Goal: Task Accomplishment & Management: Use online tool/utility

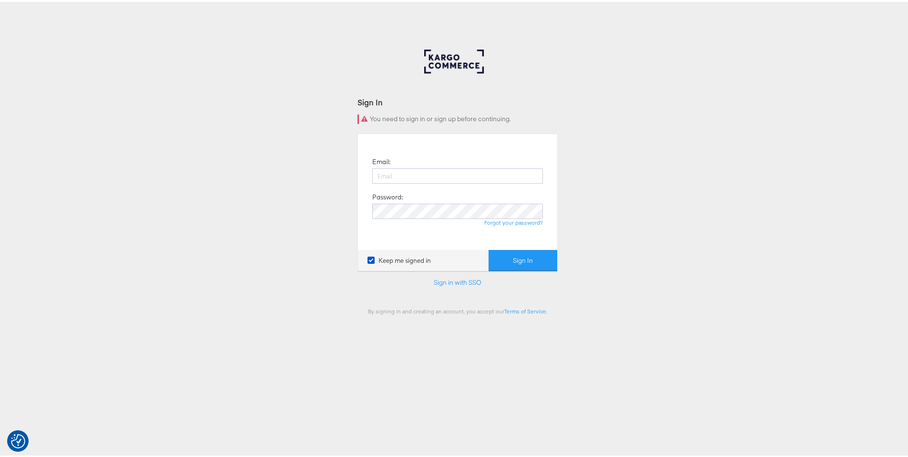
type input "ruben.ruiz@kargo.com"
click at [538, 256] on button "Sign In" at bounding box center [523, 258] width 69 height 21
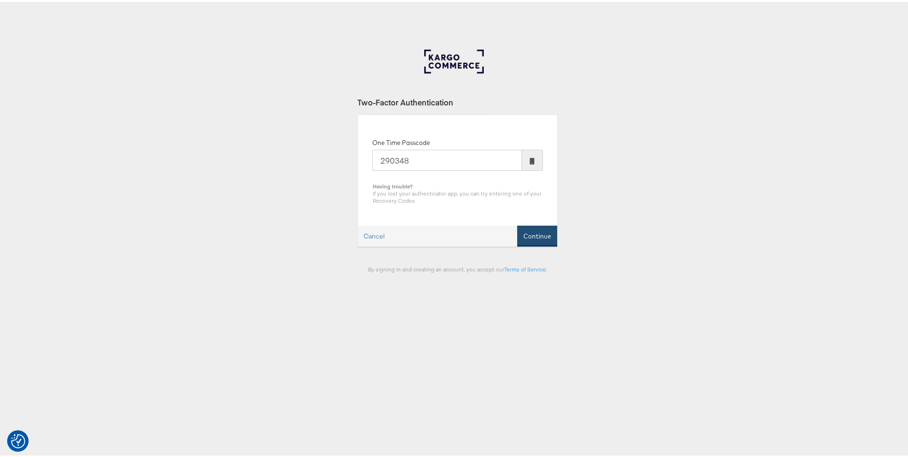
type input "290348"
click at [532, 238] on button "Continue" at bounding box center [537, 234] width 40 height 21
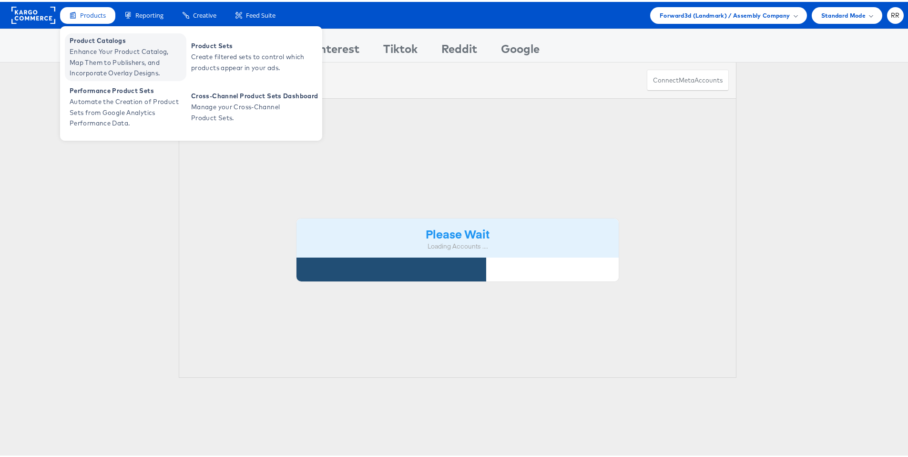
click at [107, 43] on span "Product Catalogs" at bounding box center [127, 38] width 114 height 11
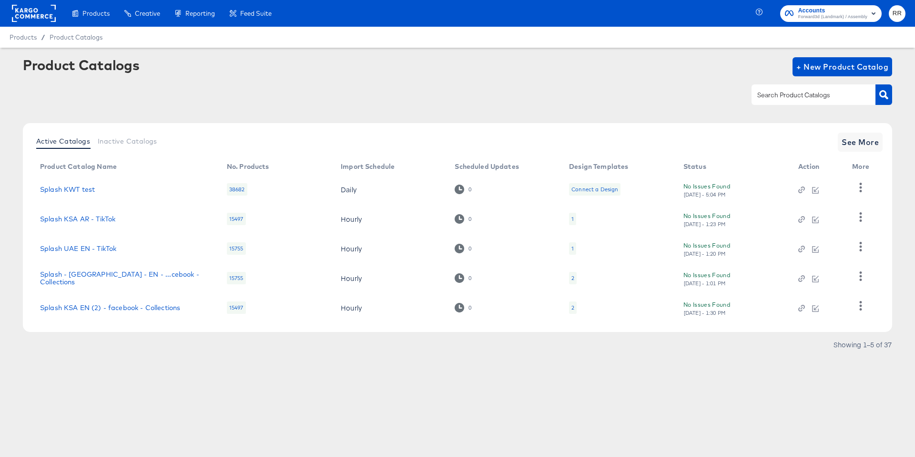
click at [775, 95] on input "text" at bounding box center [807, 95] width 102 height 11
type input "splash"
click at [863, 144] on span "See More" at bounding box center [860, 141] width 37 height 13
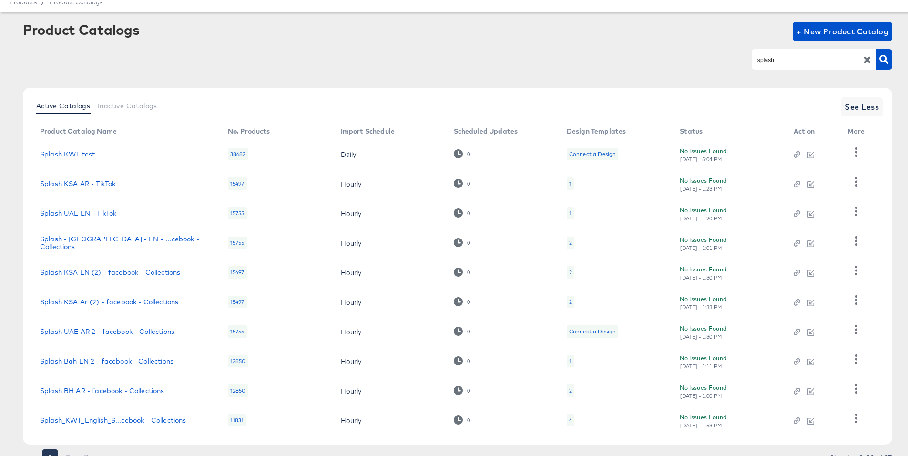
scroll to position [76, 0]
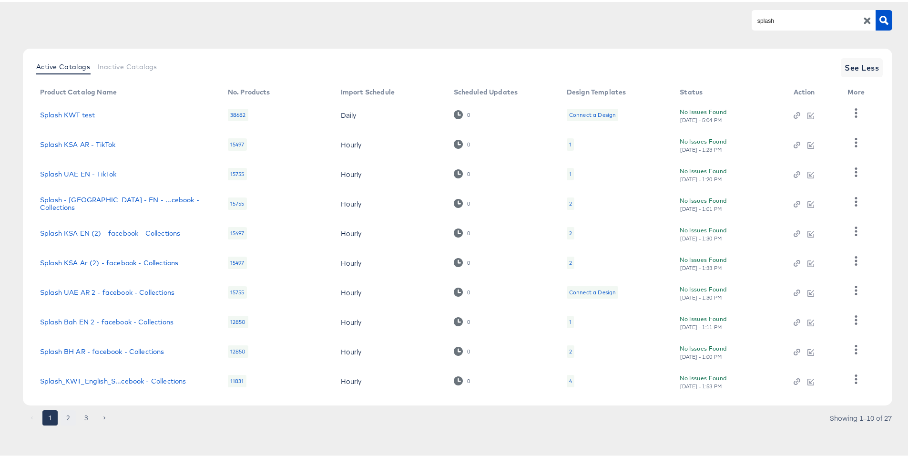
click at [68, 417] on button "2" at bounding box center [68, 415] width 15 height 15
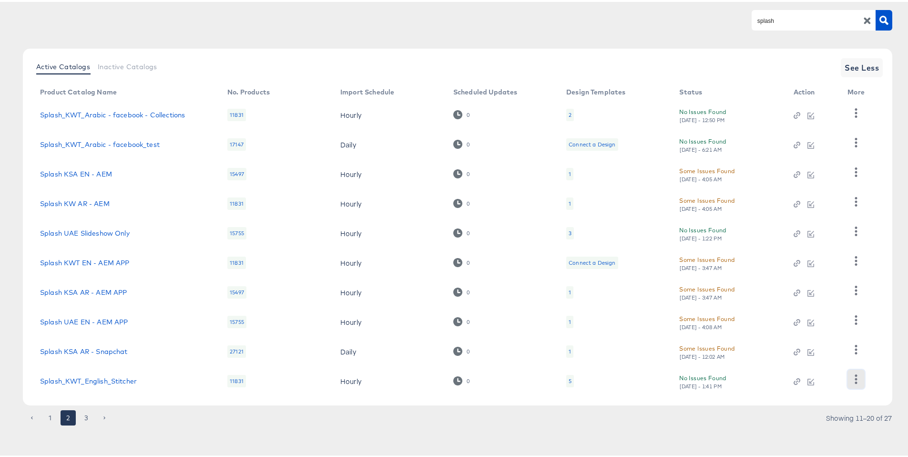
click at [855, 378] on icon "button" at bounding box center [856, 376] width 9 height 9
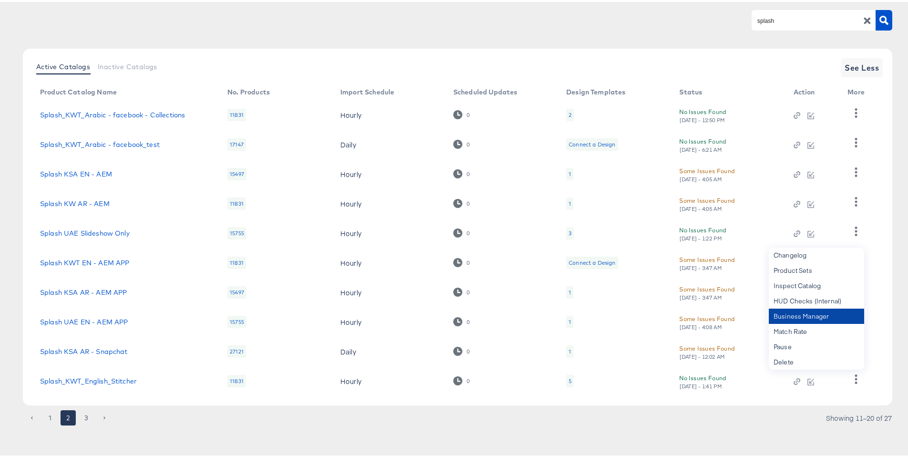
click at [812, 314] on div "Business Manager" at bounding box center [816, 314] width 95 height 15
click at [117, 380] on link "Splash_KWT_English_Stitcher" at bounding box center [88, 379] width 97 height 8
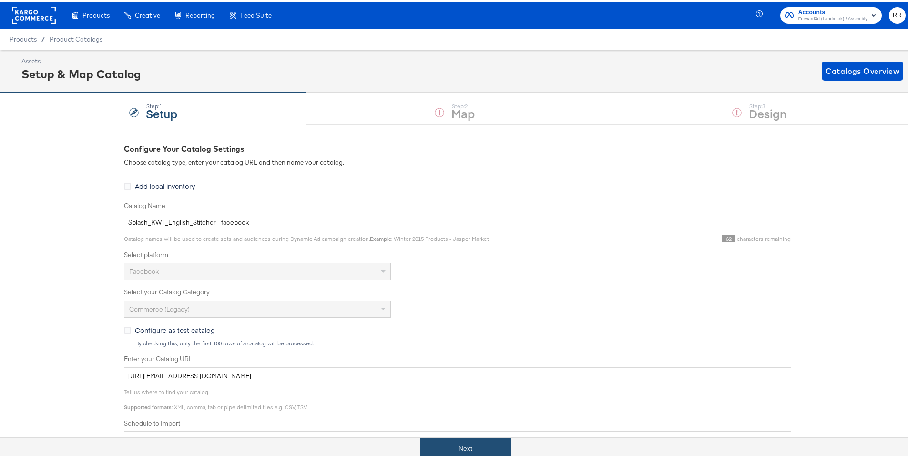
click at [470, 456] on button "Next" at bounding box center [465, 446] width 91 height 21
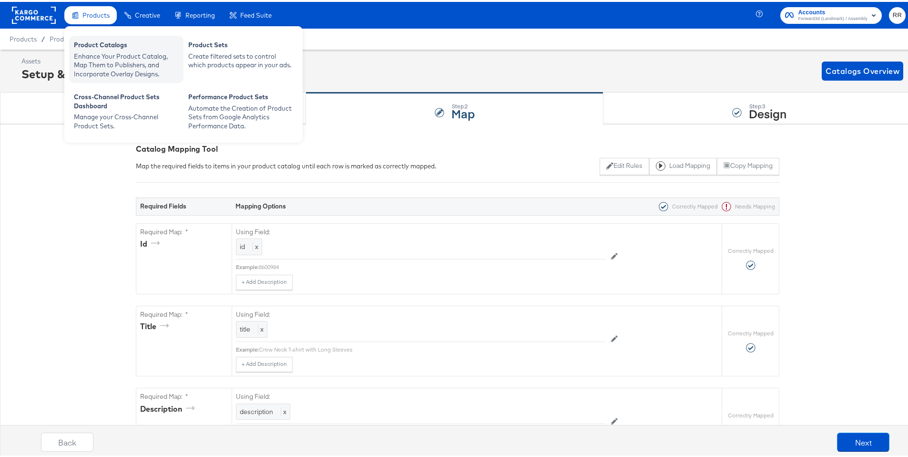
click at [95, 45] on div "Product Catalogs" at bounding box center [126, 44] width 105 height 11
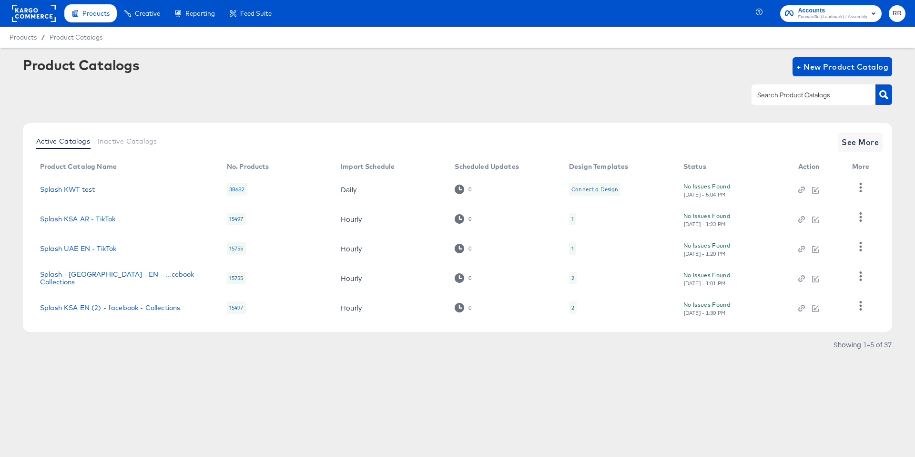
click at [791, 98] on input "text" at bounding box center [807, 95] width 102 height 11
type input "splash"
click at [850, 145] on span "See More" at bounding box center [860, 141] width 37 height 13
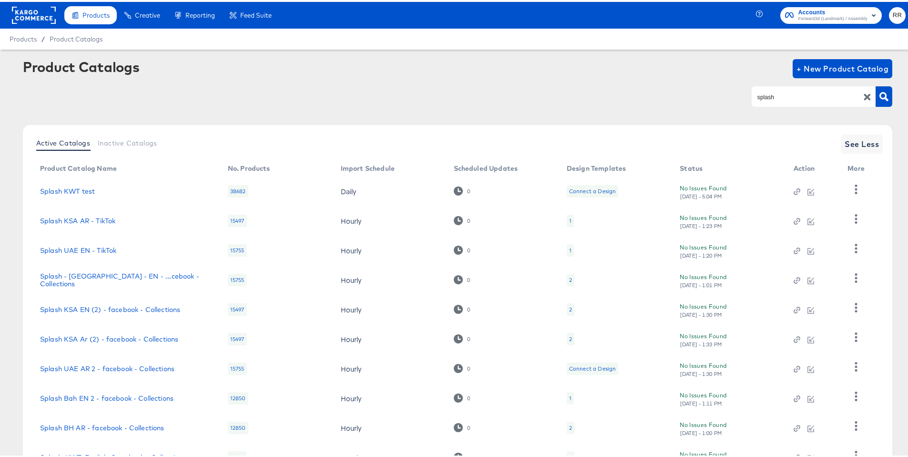
scroll to position [76, 0]
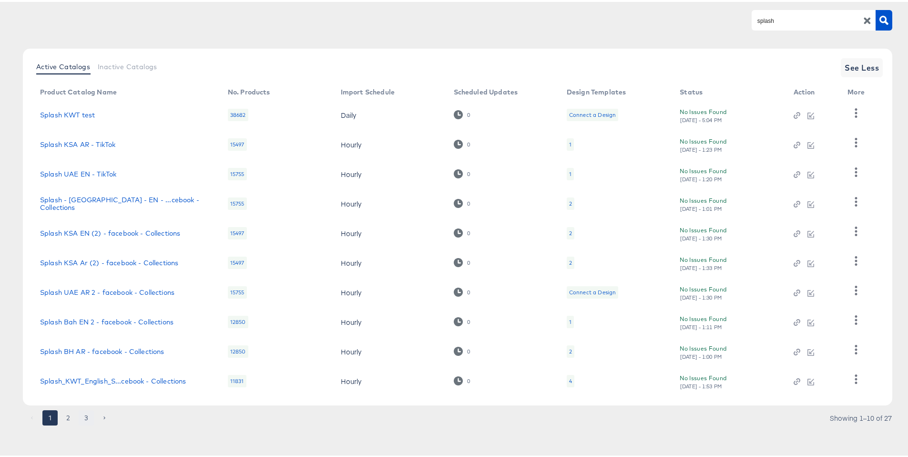
click at [88, 419] on button "3" at bounding box center [86, 415] width 15 height 15
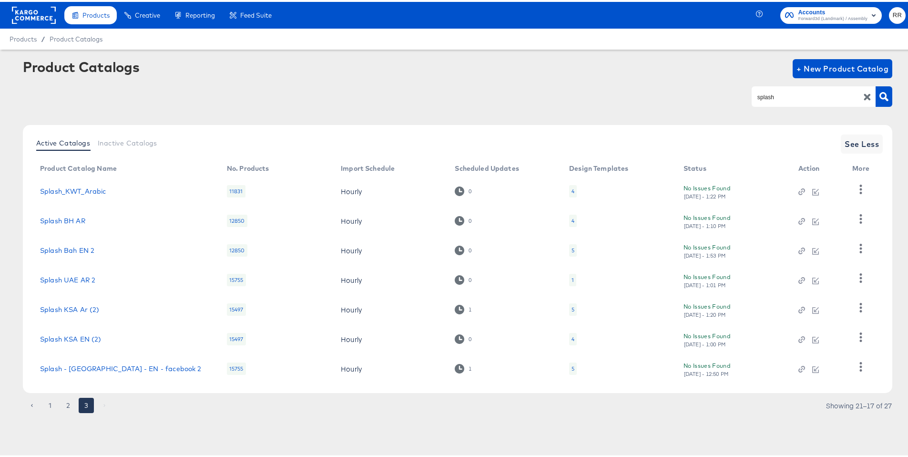
scroll to position [0, 0]
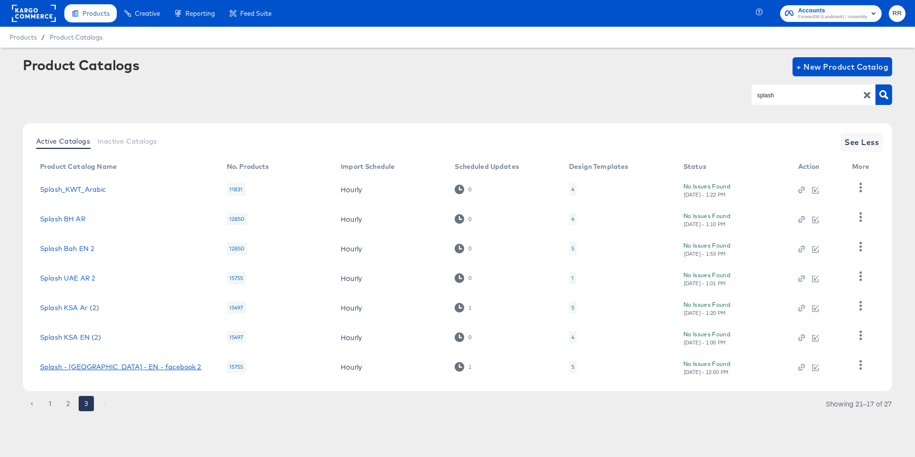
click at [104, 366] on link "Splash - UAE - EN - facebook 2" at bounding box center [121, 367] width 162 height 8
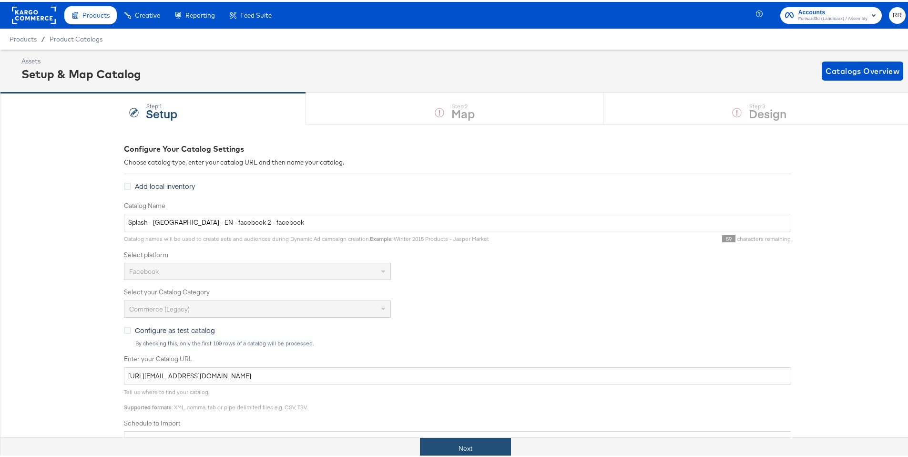
click at [463, 444] on button "Next" at bounding box center [465, 446] width 91 height 21
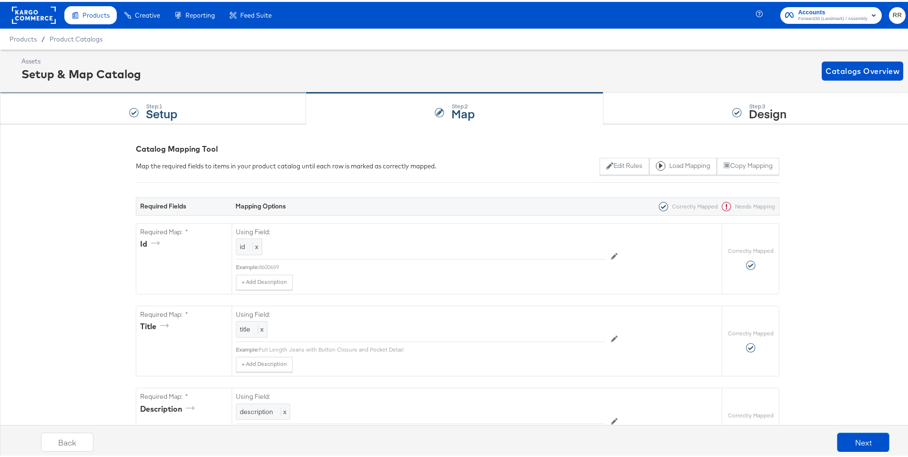
click at [216, 114] on div "Step: 1 Setup" at bounding box center [153, 106] width 306 height 31
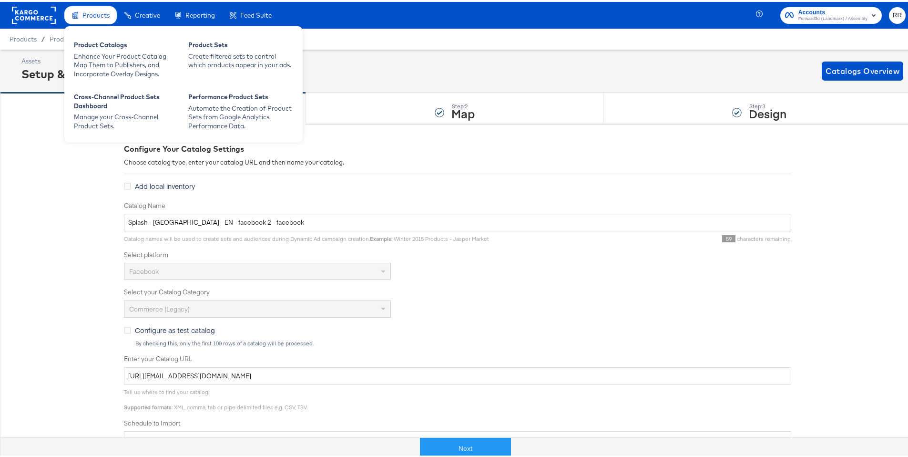
click at [99, 10] on span "Products" at bounding box center [95, 14] width 27 height 8
click at [94, 52] on div "Enhance Your Product Catalog, Map Them to Publishers, and Incorporate Overlay D…" at bounding box center [126, 63] width 105 height 27
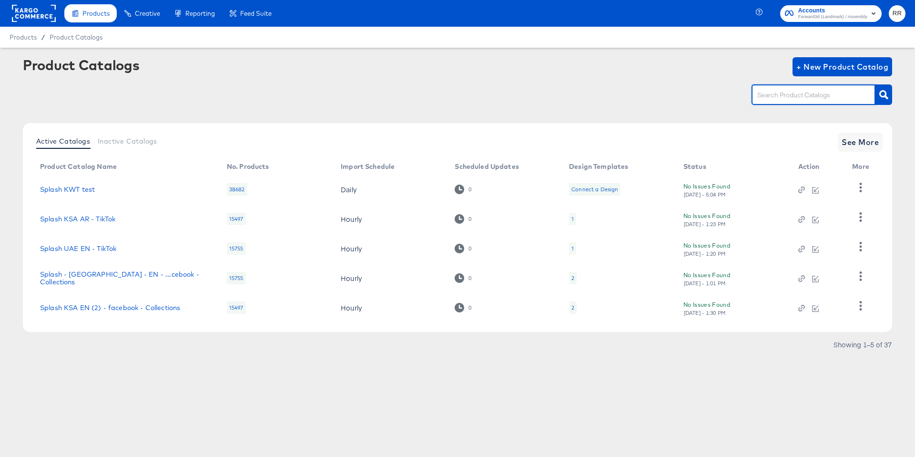
click at [760, 96] on input "text" at bounding box center [807, 95] width 102 height 11
type input "splash"
click at [860, 142] on span "See More" at bounding box center [860, 141] width 37 height 13
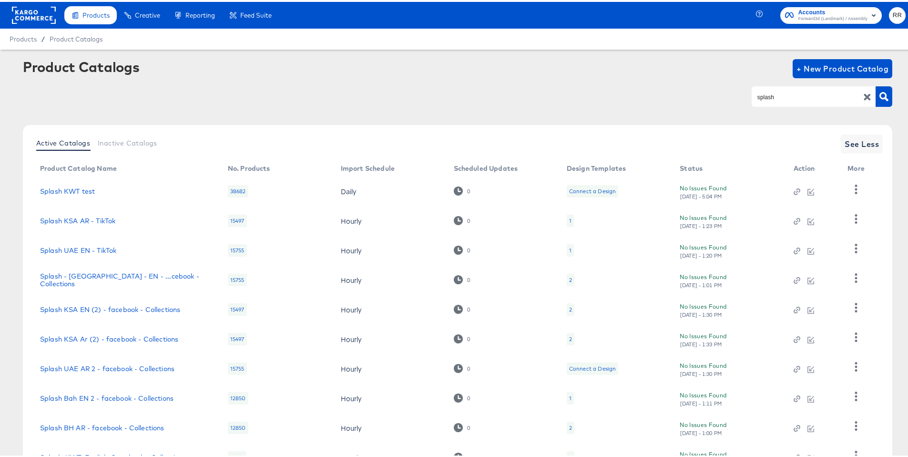
scroll to position [76, 0]
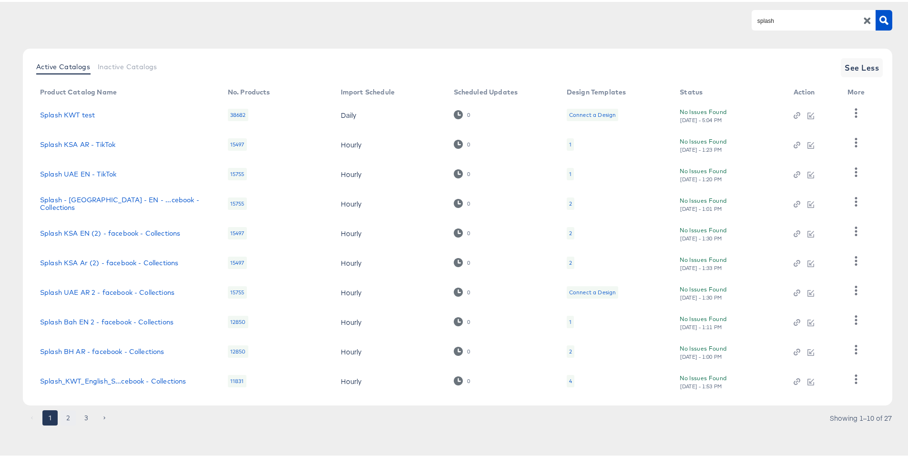
click at [71, 418] on button "2" at bounding box center [68, 415] width 15 height 15
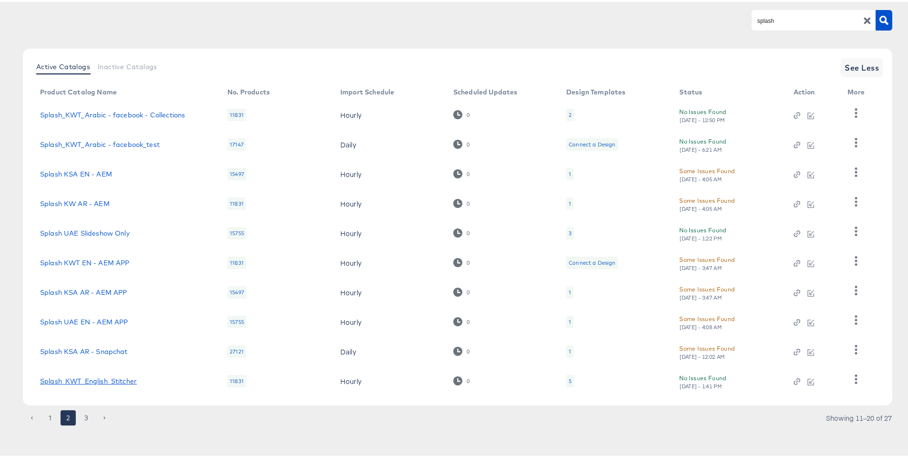
click at [113, 381] on link "Splash_KWT_English_Stitcher" at bounding box center [88, 379] width 97 height 8
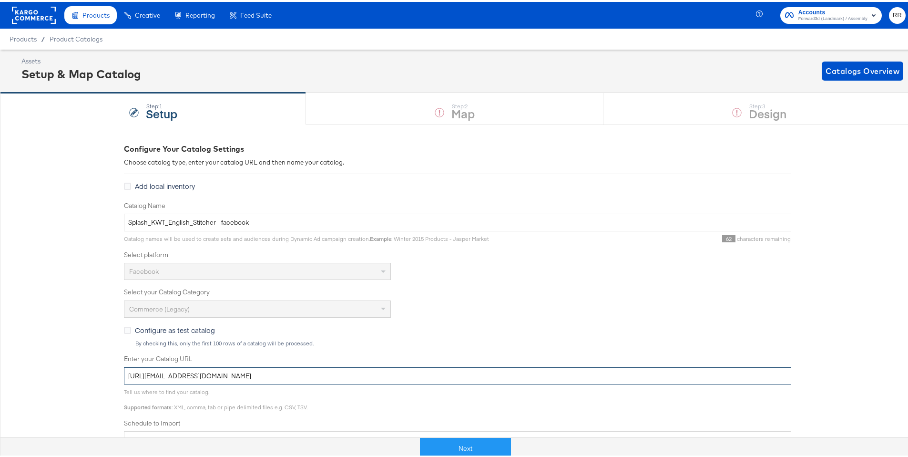
click at [581, 373] on input "https://kargo_lmskwsplash:vpGShTS8N6SMKHVKg@feedftp.lmg.do/lmskwsplashfeeds/pro…" at bounding box center [458, 374] width 668 height 18
drag, startPoint x: 561, startPoint y: 372, endPoint x: 497, endPoint y: 367, distance: 64.1
click at [497, 367] on input "https://kargo_lmskwsplash:vpGShTS8N6SMKHVKg@feedftp.lmg.do/lmskwsplashfeeds/pro…" at bounding box center [458, 374] width 668 height 18
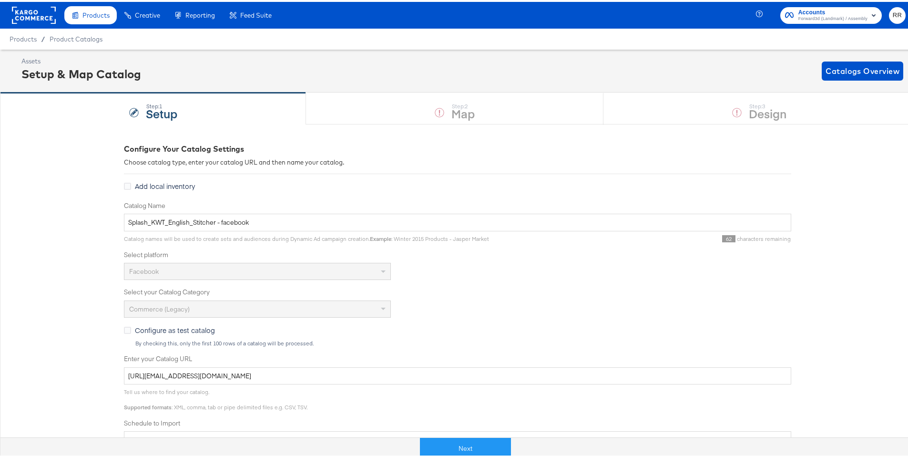
click at [43, 14] on rect at bounding box center [34, 13] width 44 height 17
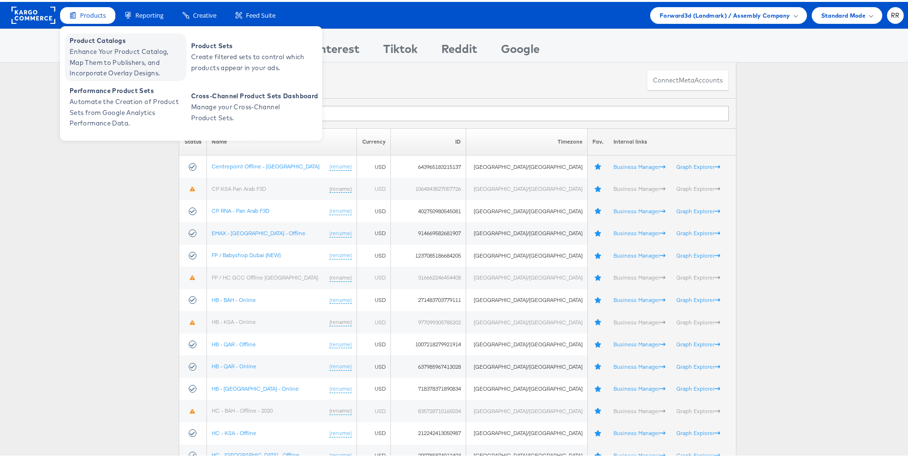
click at [108, 38] on span "Product Catalogs" at bounding box center [127, 38] width 114 height 11
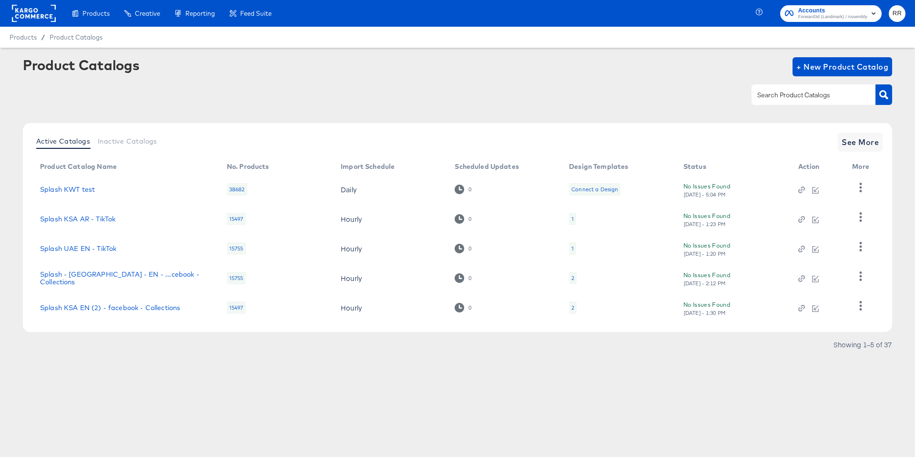
click at [816, 99] on input "text" at bounding box center [807, 95] width 102 height 11
type input "splash"
click at [867, 141] on span "See More" at bounding box center [860, 141] width 37 height 13
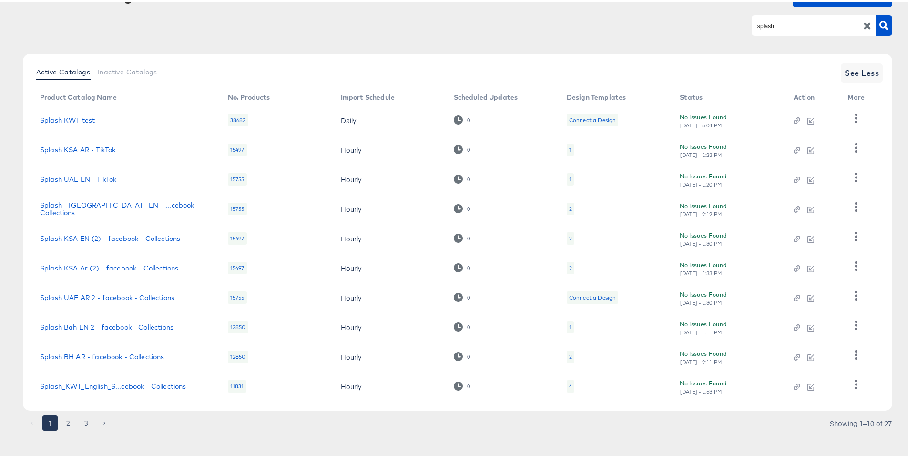
scroll to position [73, 0]
click at [68, 420] on button "2" at bounding box center [68, 418] width 15 height 15
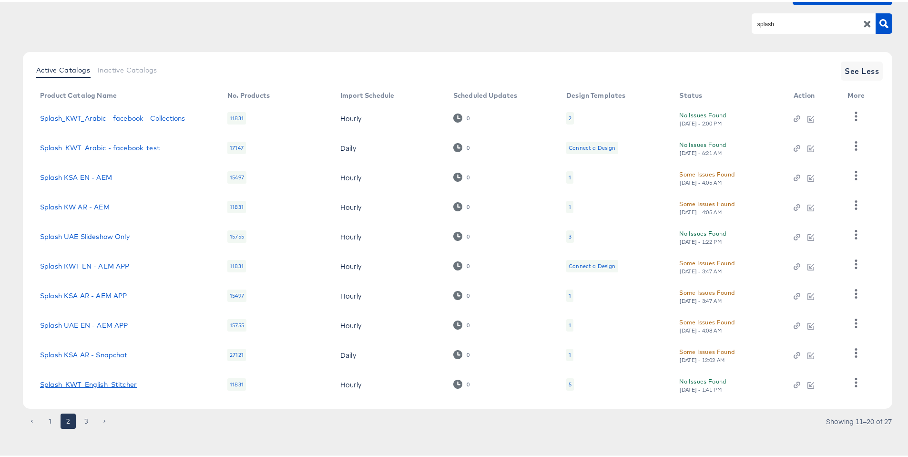
click at [115, 383] on link "Splash_KWT_English_Stitcher" at bounding box center [88, 383] width 97 height 8
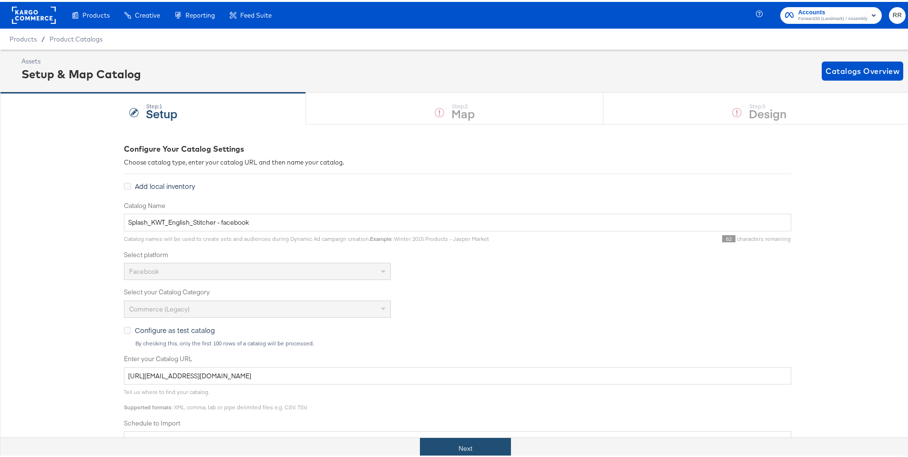
click at [466, 445] on button "Next" at bounding box center [465, 446] width 91 height 21
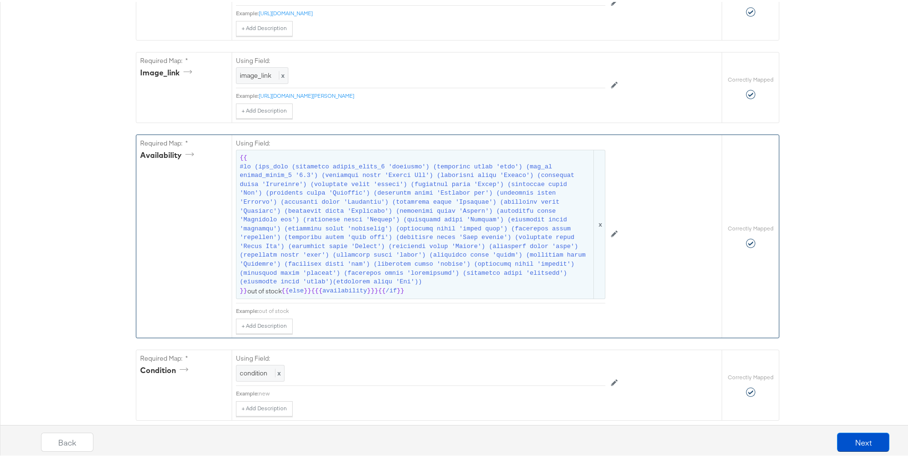
scroll to position [586, 0]
click at [454, 279] on span at bounding box center [416, 220] width 352 height 124
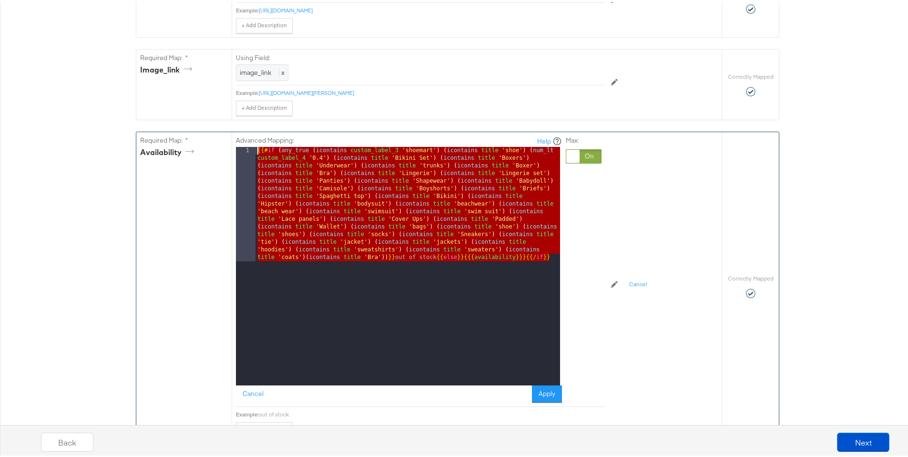
drag, startPoint x: 550, startPoint y: 264, endPoint x: 253, endPoint y: 158, distance: 315.3
click at [256, 158] on div "{{# if ( any_true ( icontains custom_label_3 'shoemart' ) ( icontains title 'sh…" at bounding box center [408, 378] width 305 height 467
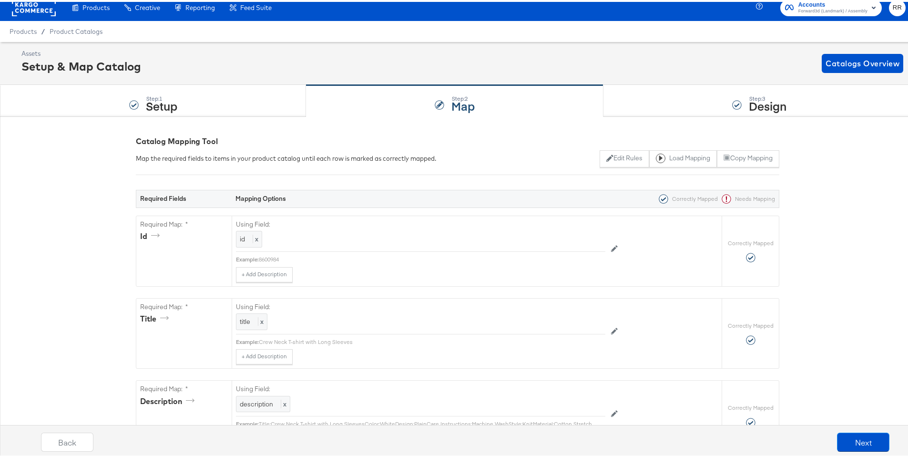
scroll to position [0, 0]
